Goal: Go to known website: Access a specific website the user already knows

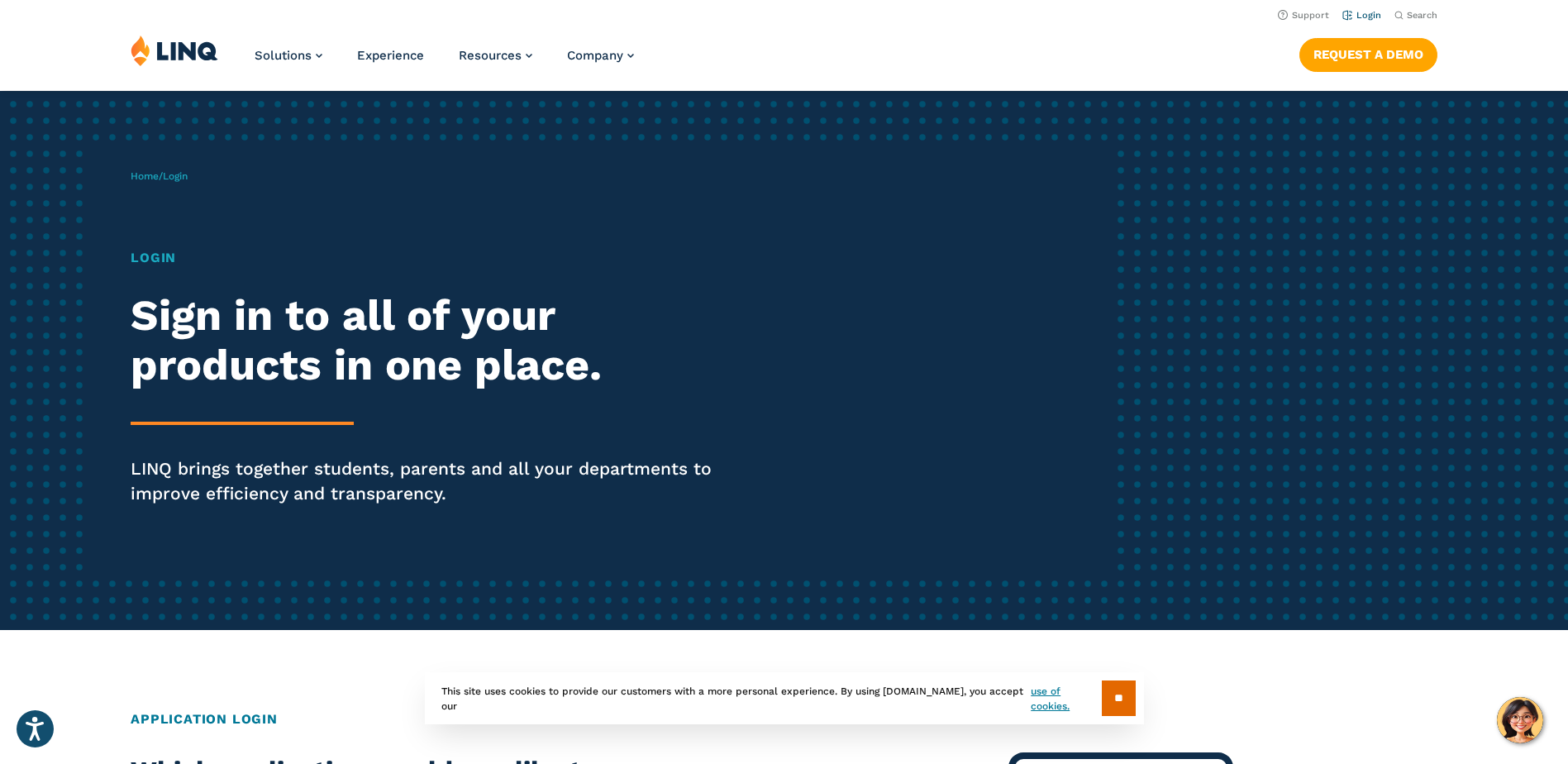
click at [1372, 14] on link "Login" at bounding box center [1361, 15] width 39 height 11
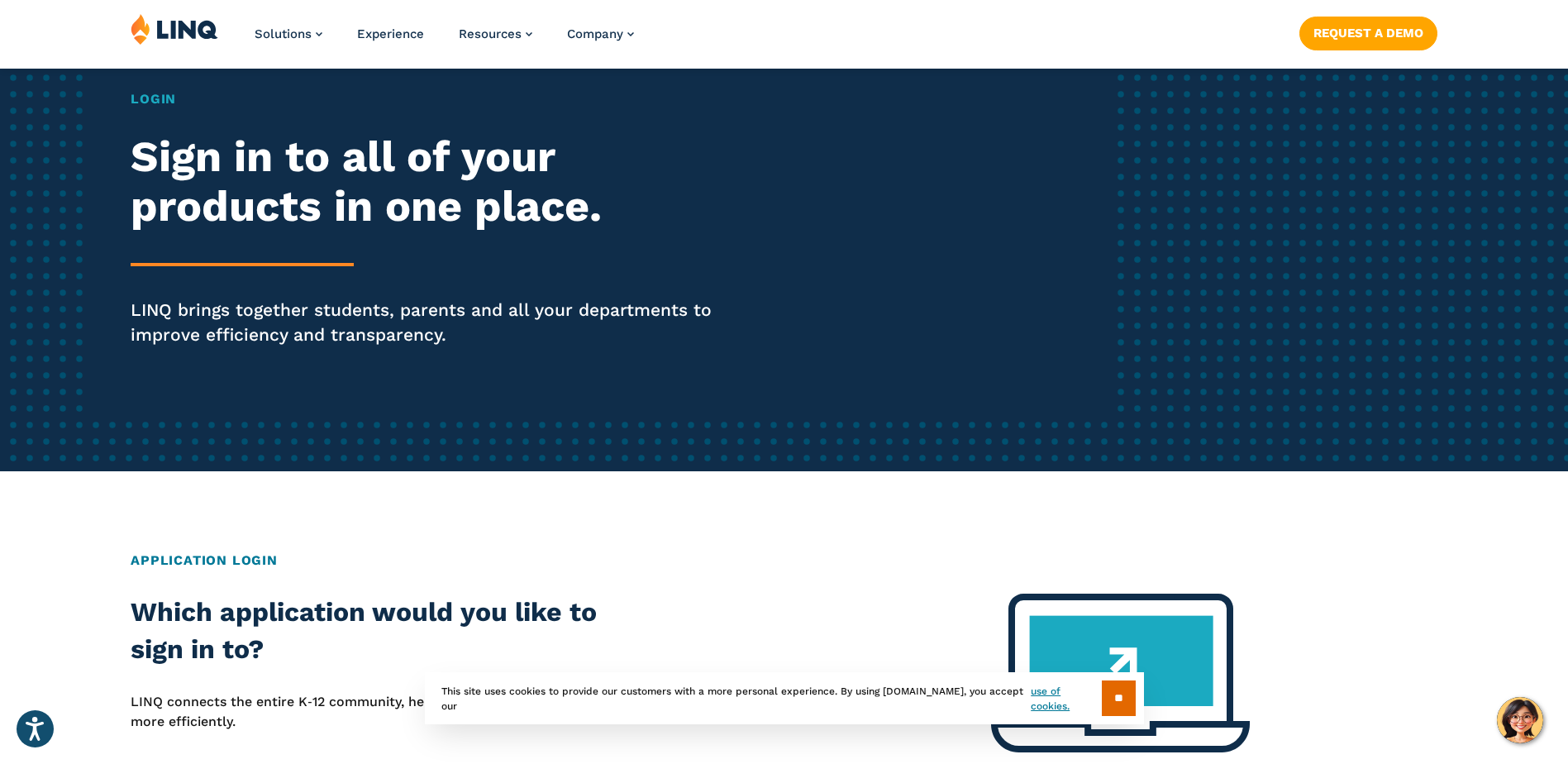
scroll to position [166, 0]
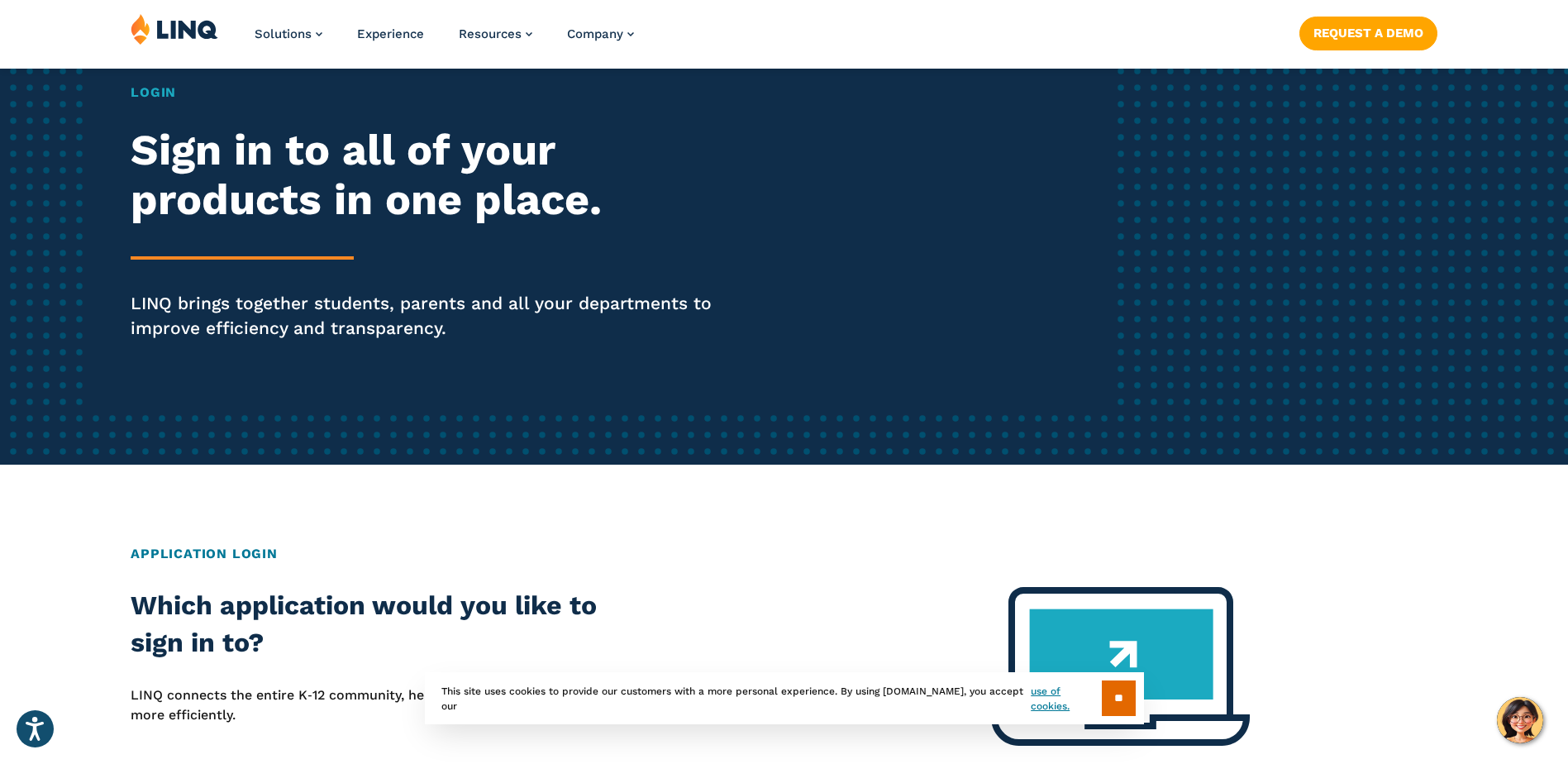
click at [1126, 706] on input "**" at bounding box center [1118, 698] width 33 height 35
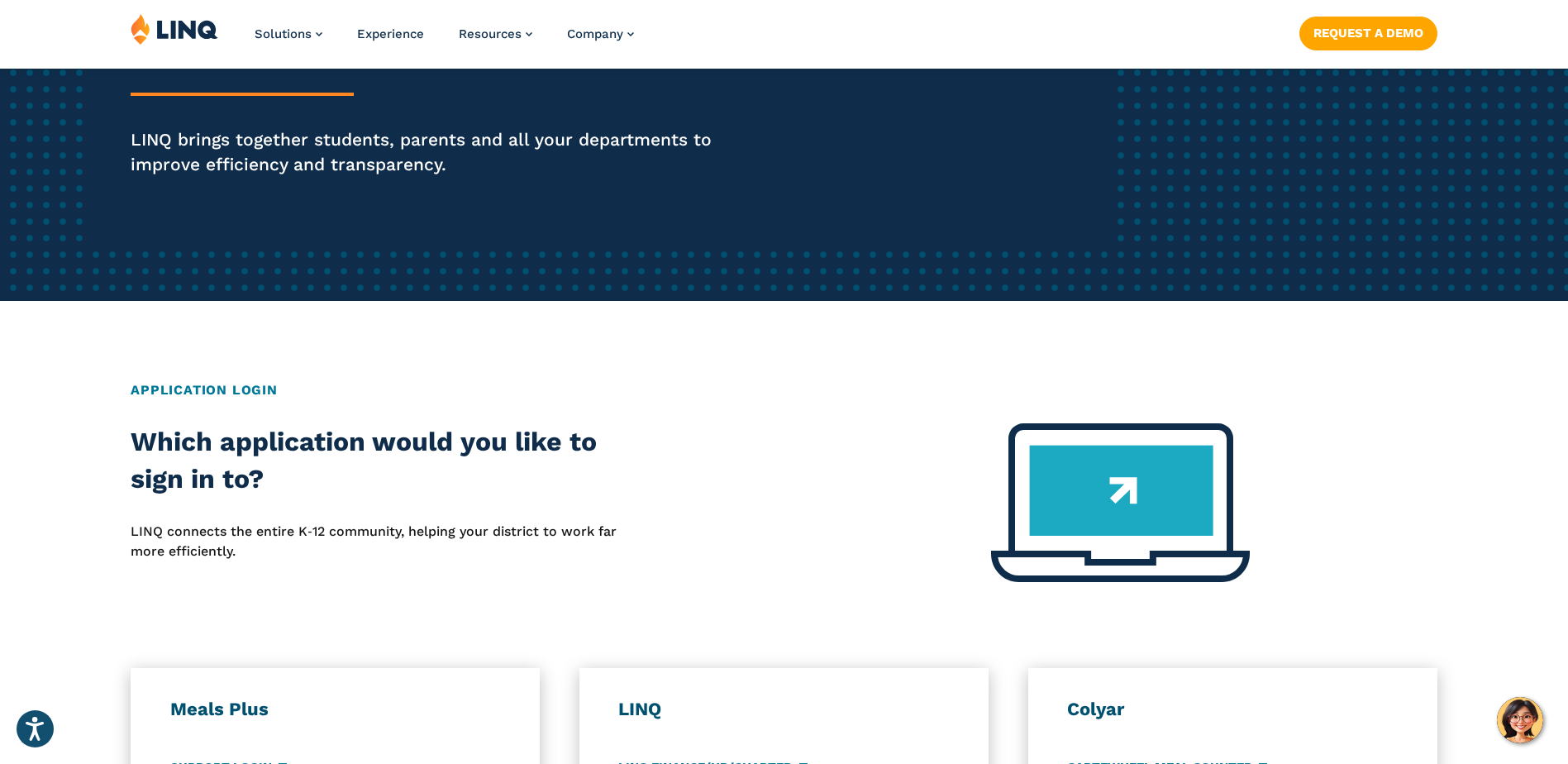
scroll to position [330, 0]
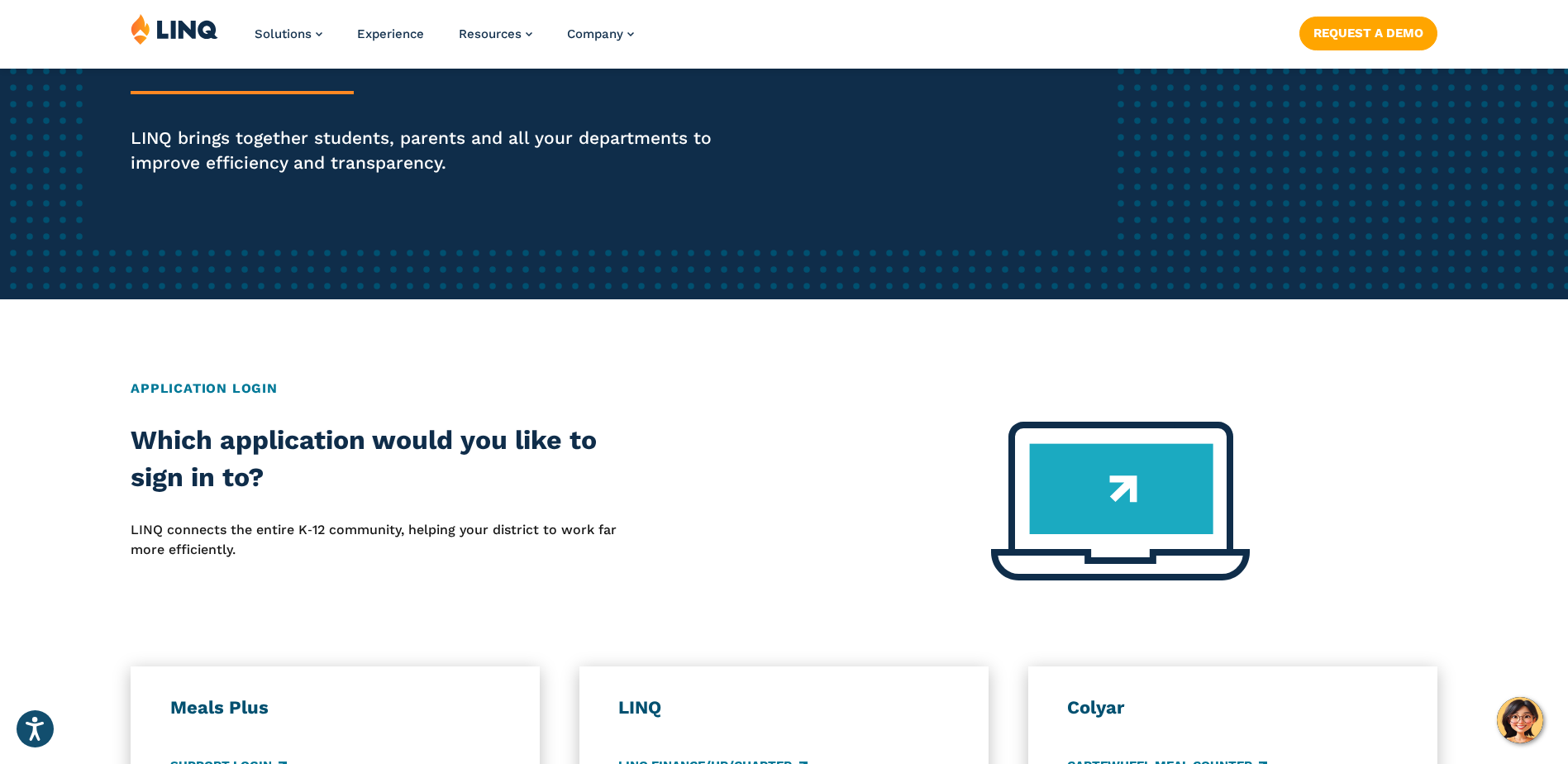
click at [176, 375] on div "Home / Login Login Sign in to all of your products in one place. LINQ brings to…" at bounding box center [784, 568] width 1568 height 1616
click at [185, 392] on h2 "Application Login" at bounding box center [784, 388] width 1307 height 20
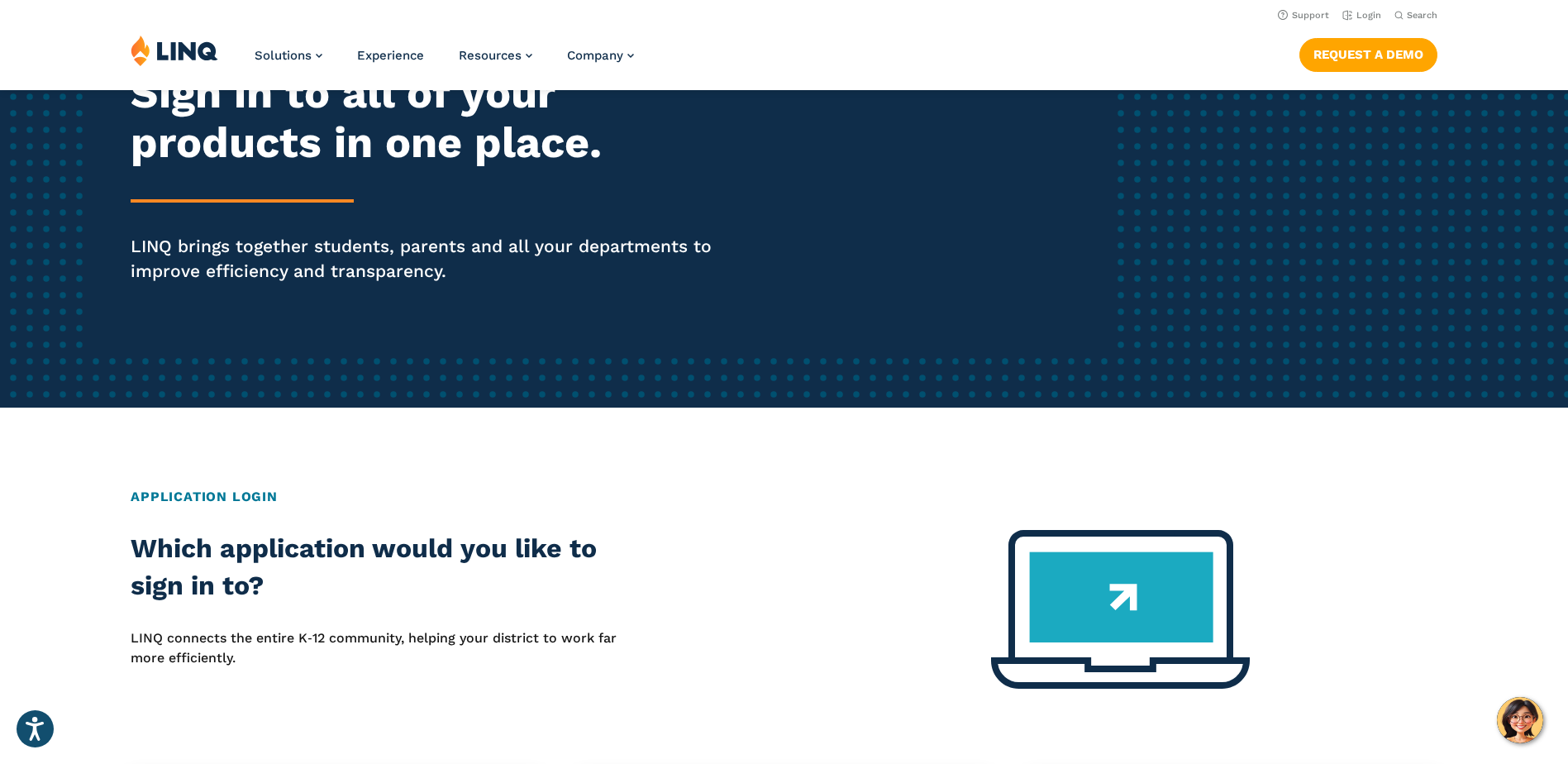
scroll to position [0, 0]
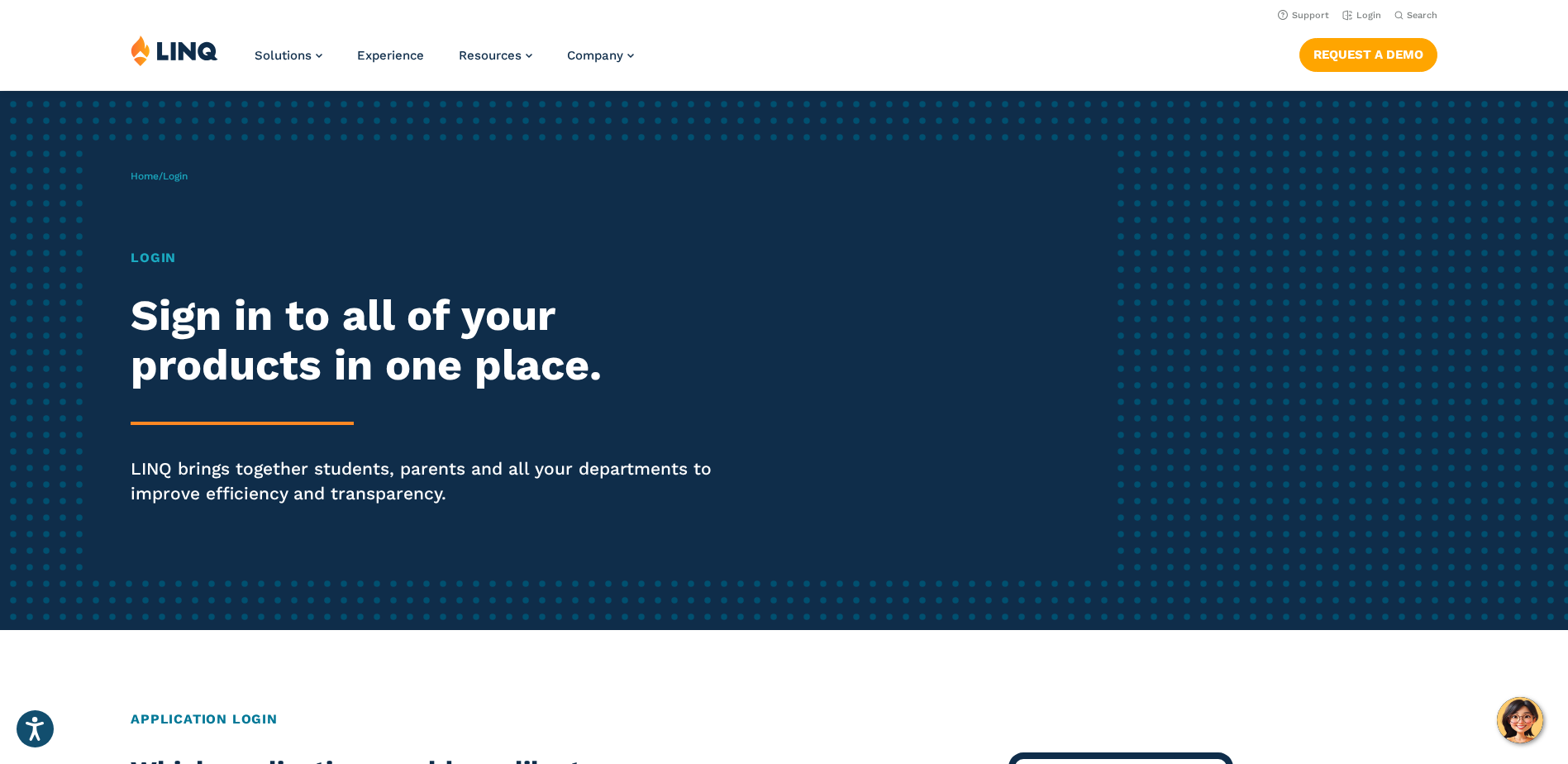
click at [204, 45] on img at bounding box center [174, 50] width 88 height 32
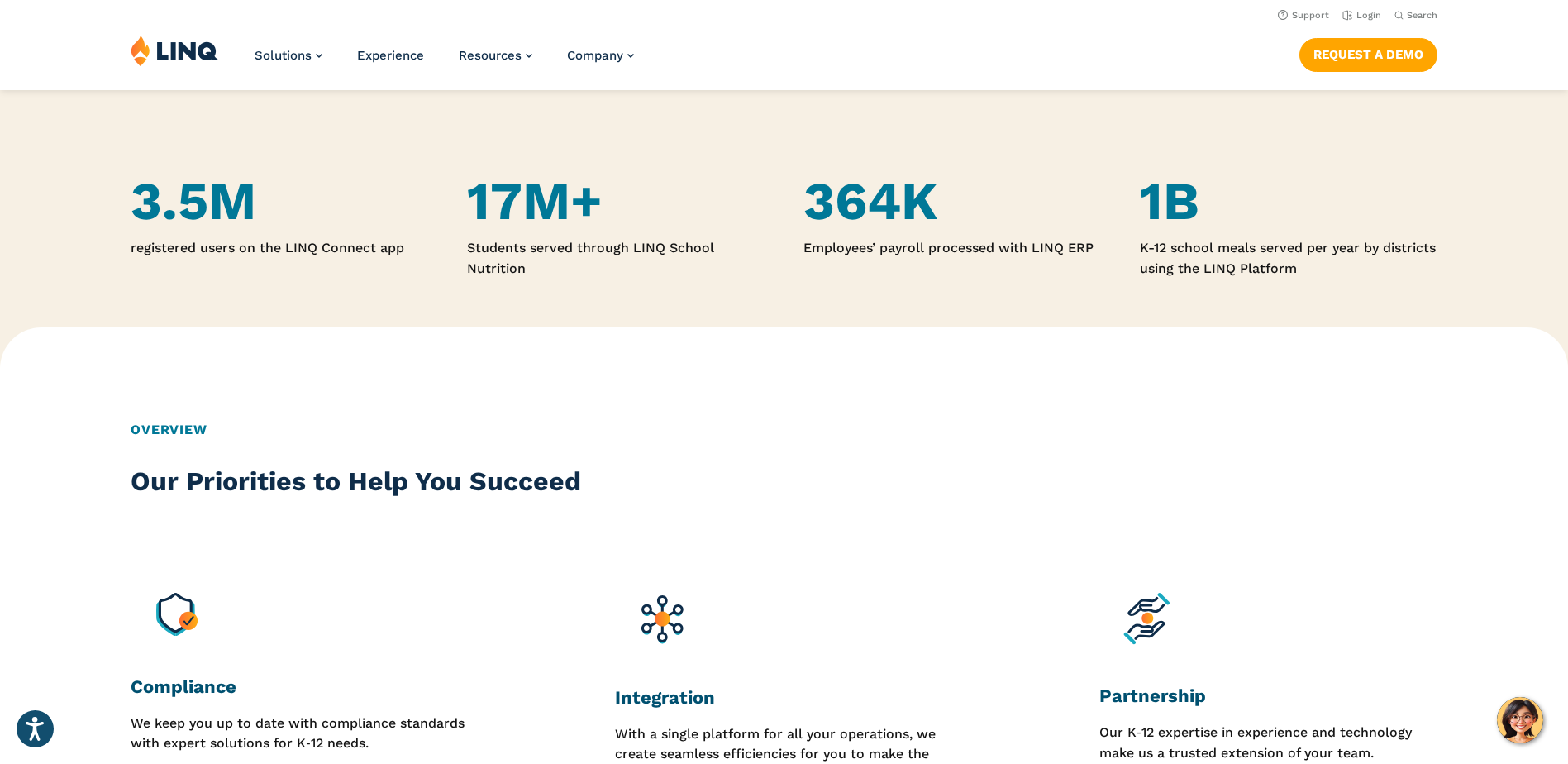
scroll to position [803, 0]
